Goal: Find specific page/section: Find specific page/section

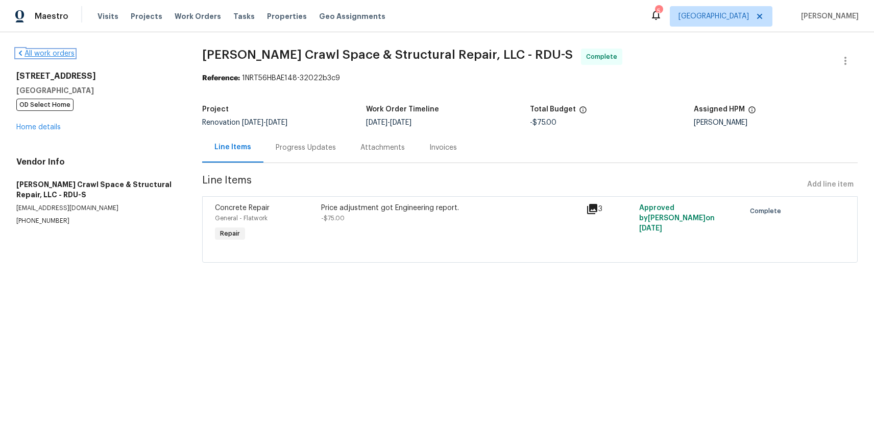
click at [45, 51] on link "All work orders" at bounding box center [45, 53] width 58 height 7
click at [40, 127] on link "Home details" at bounding box center [38, 127] width 44 height 7
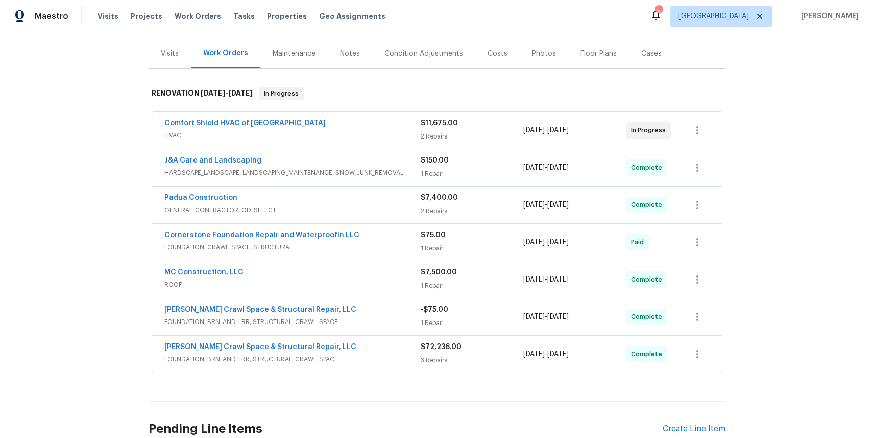
scroll to position [159, 0]
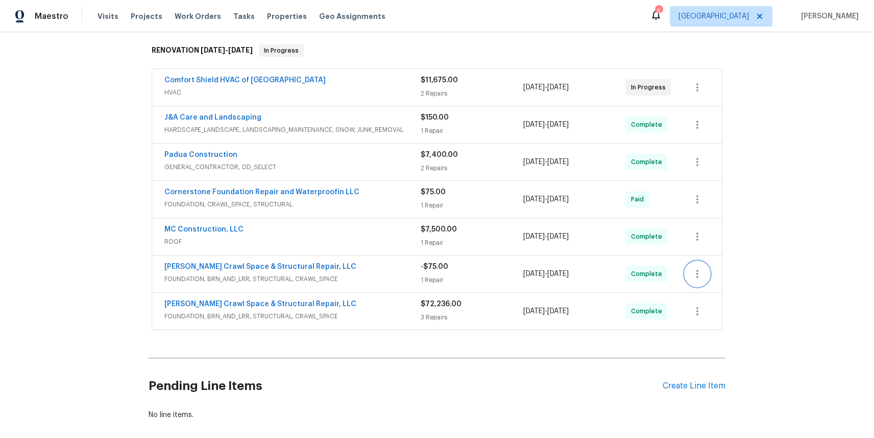
click at [694, 275] on icon "button" at bounding box center [697, 274] width 12 height 12
click at [700, 328] on ul "Edit Add Trip Charge View In Trade Partner Portal Delete" at bounding box center [737, 299] width 110 height 76
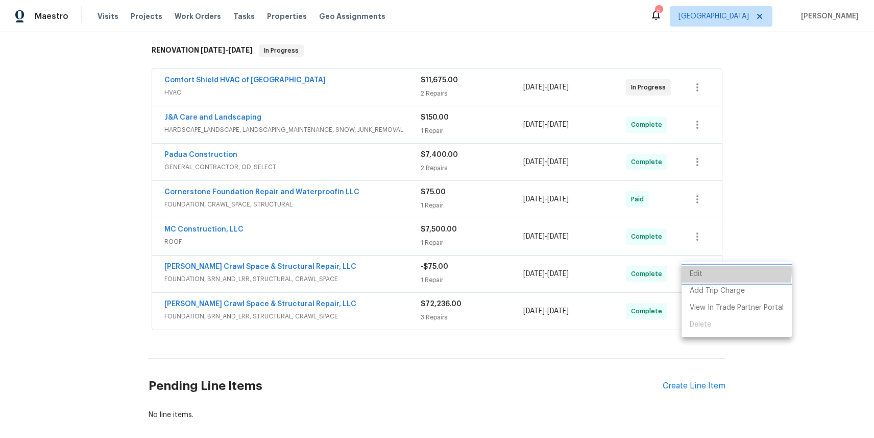
click at [728, 271] on li "Edit" at bounding box center [737, 273] width 110 height 17
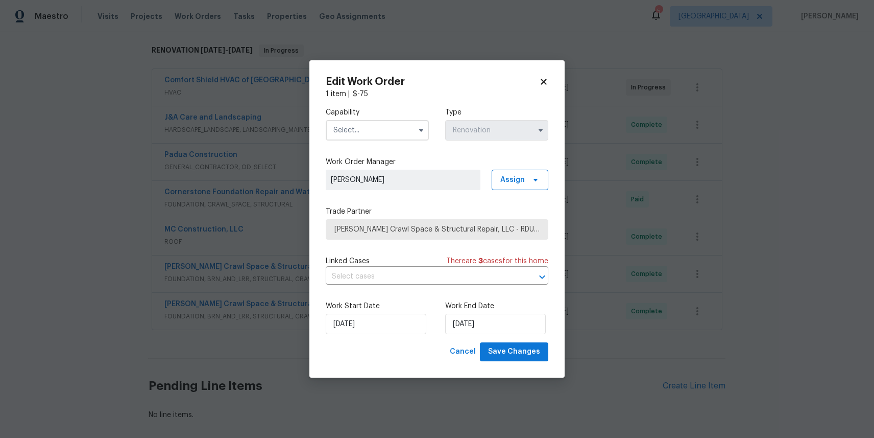
click at [543, 79] on icon at bounding box center [543, 81] width 9 height 9
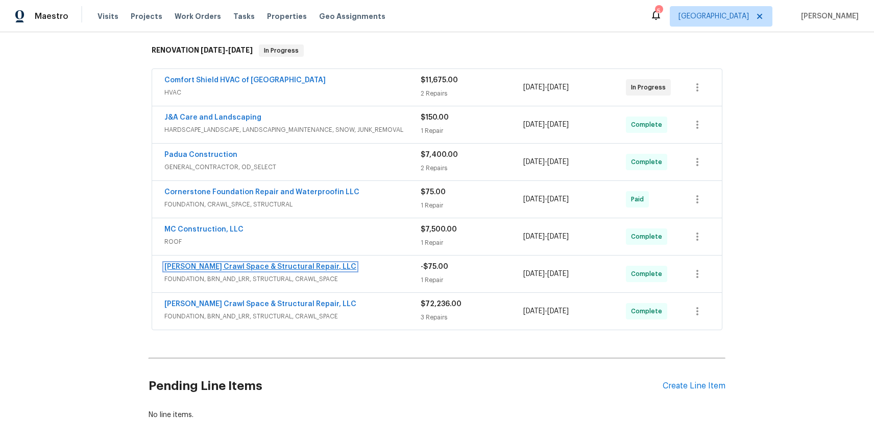
click at [267, 264] on link "Falcone Crawl Space & Structural Repair, LLC" at bounding box center [260, 266] width 192 height 7
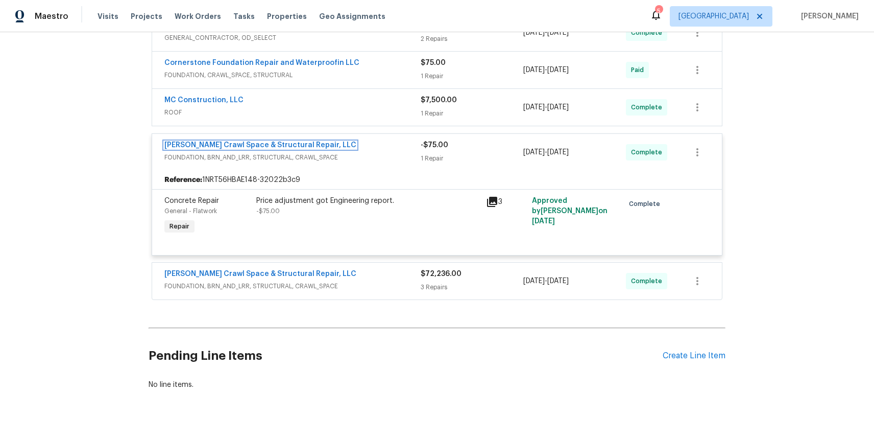
scroll to position [289, 0]
click at [268, 146] on link "Falcone Crawl Space & Structural Repair, LLC" at bounding box center [260, 144] width 192 height 7
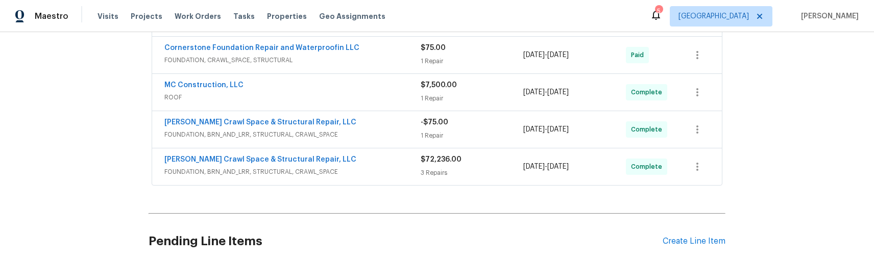
scroll to position [307, 0]
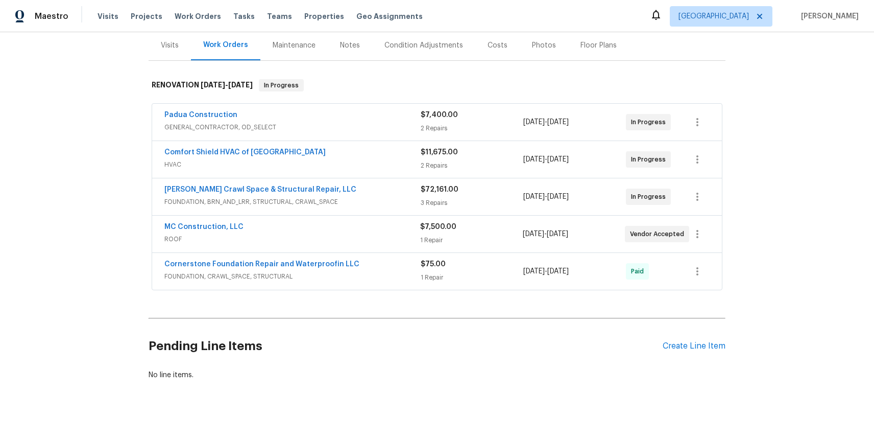
scroll to position [144, 0]
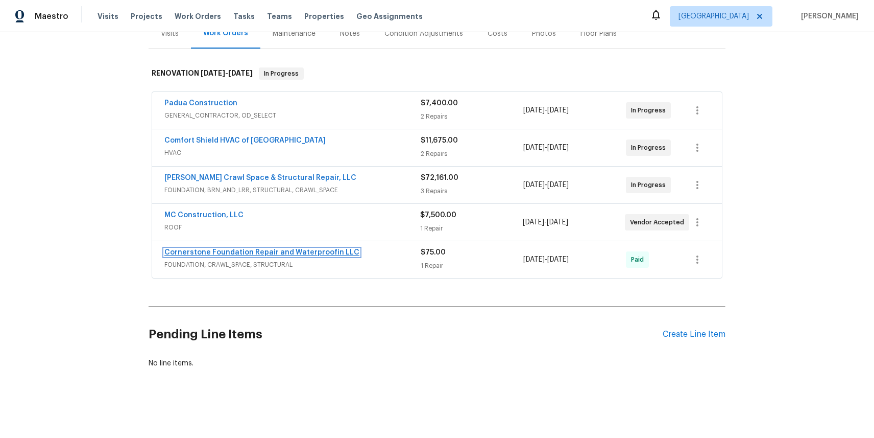
click at [309, 249] on link "Cornerstone Foundation Repair and Waterproofin LLC" at bounding box center [261, 252] width 195 height 7
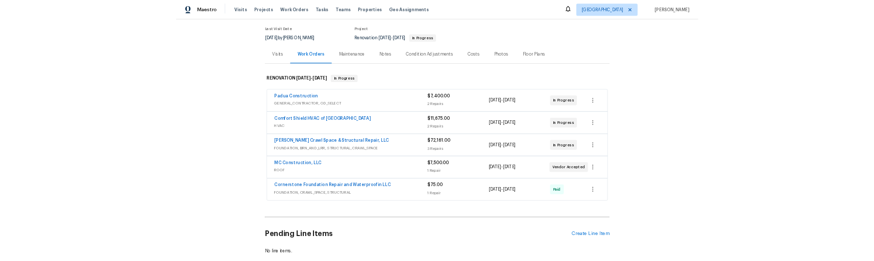
scroll to position [144, 0]
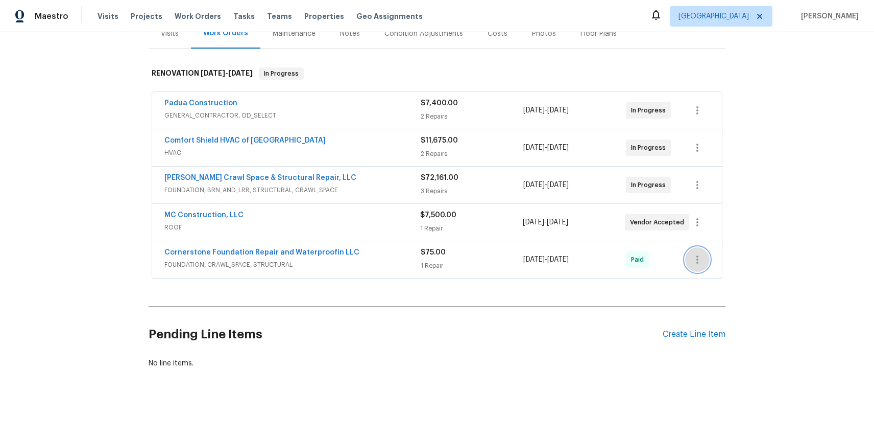
click at [696, 255] on icon "button" at bounding box center [697, 259] width 2 height 8
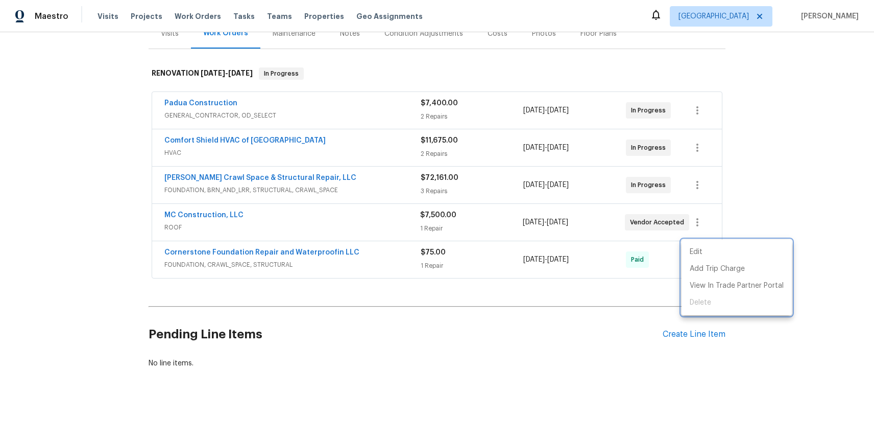
click at [746, 208] on div at bounding box center [437, 219] width 874 height 438
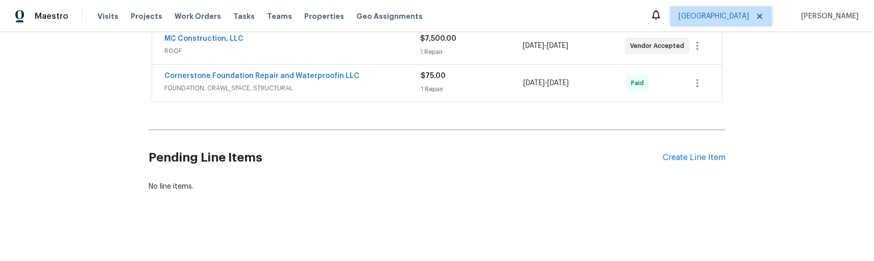
scroll to position [312, 0]
